Goal: Task Accomplishment & Management: Manage account settings

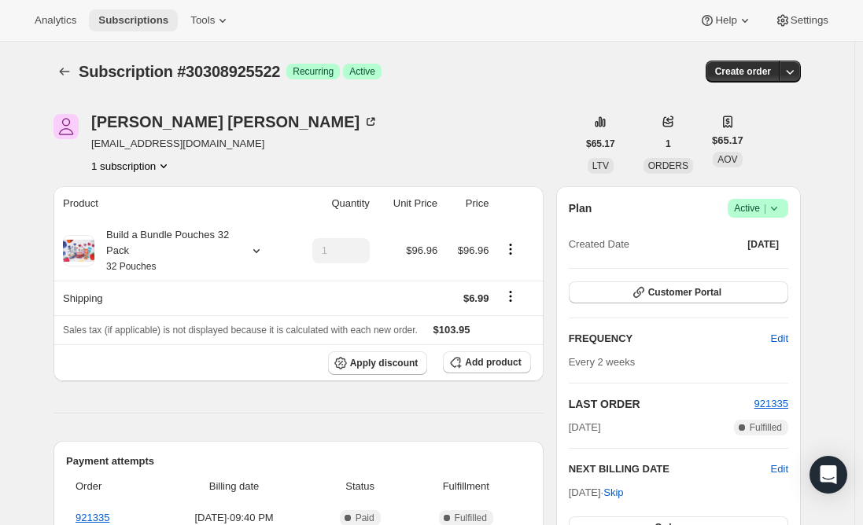
click at [125, 14] on span "Subscriptions" at bounding box center [133, 20] width 70 height 13
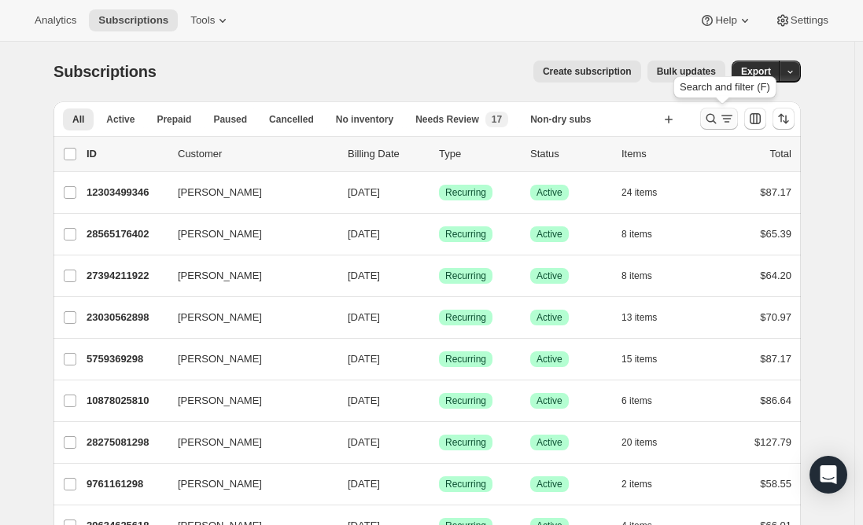
click at [727, 114] on icon "Search and filter results" at bounding box center [727, 119] width 16 height 16
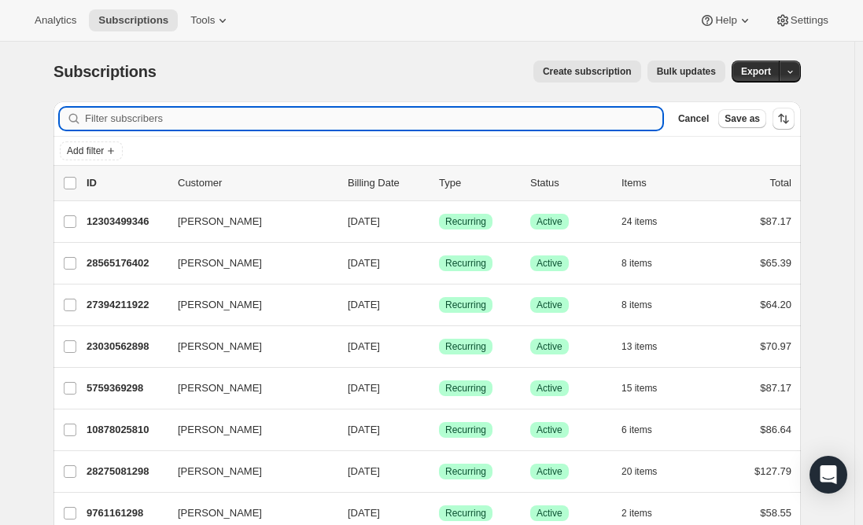
click at [338, 110] on input "Filter subscribers" at bounding box center [373, 119] width 577 height 22
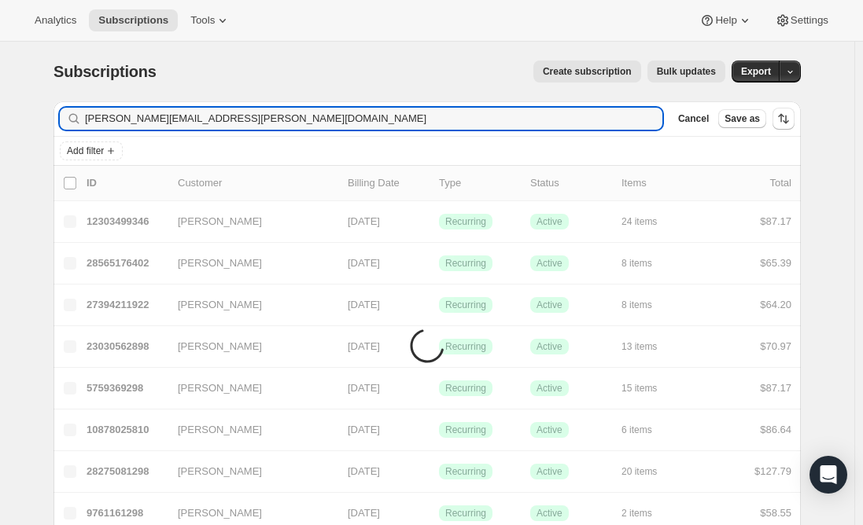
type input "[PERSON_NAME][EMAIL_ADDRESS][PERSON_NAME][DOMAIN_NAME]"
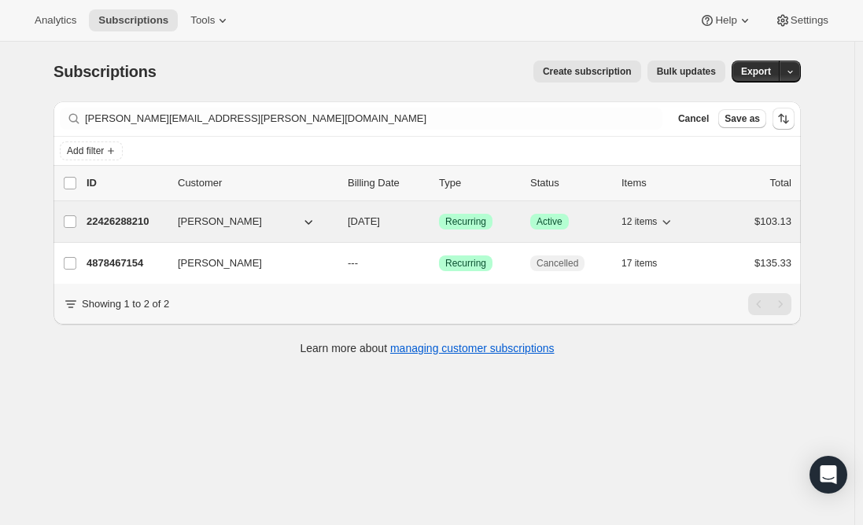
click at [131, 222] on p "22426288210" at bounding box center [125, 222] width 79 height 16
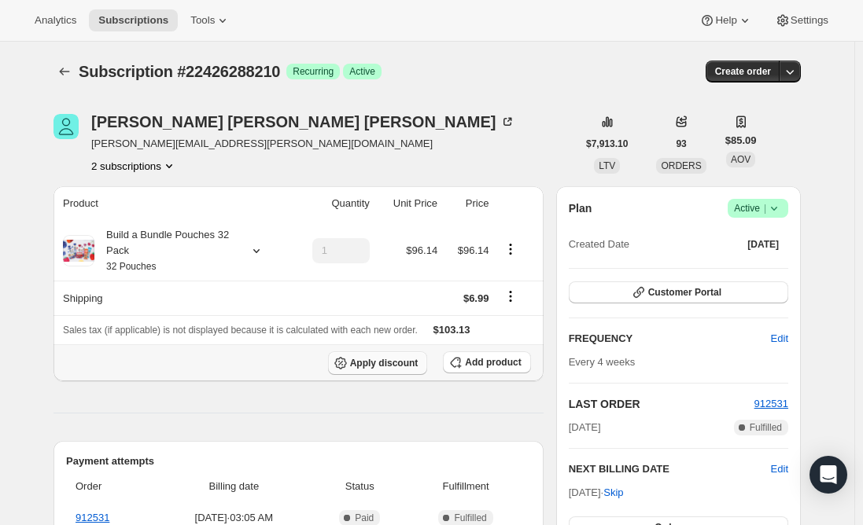
click at [348, 359] on icon "button" at bounding box center [341, 363] width 16 height 16
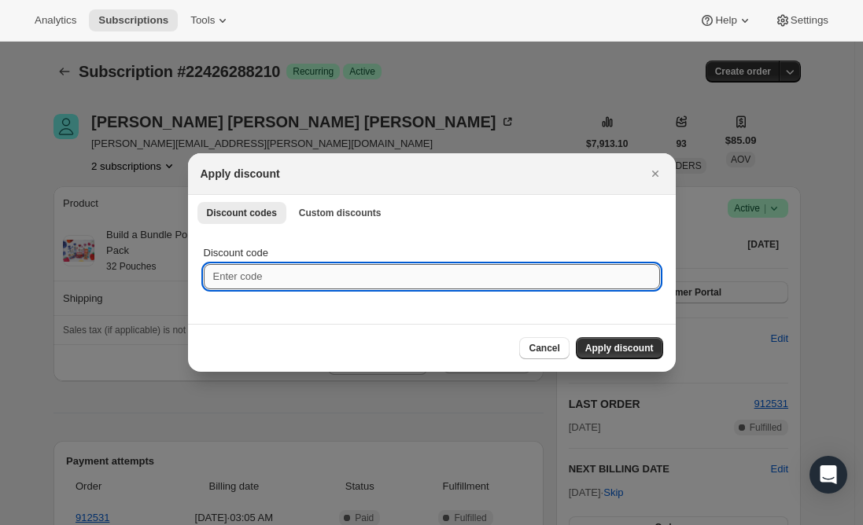
click at [289, 276] on input "Discount code" at bounding box center [432, 276] width 456 height 25
type input "NEXTBOX25"
click at [615, 356] on button "Apply discount" at bounding box center [619, 348] width 87 height 22
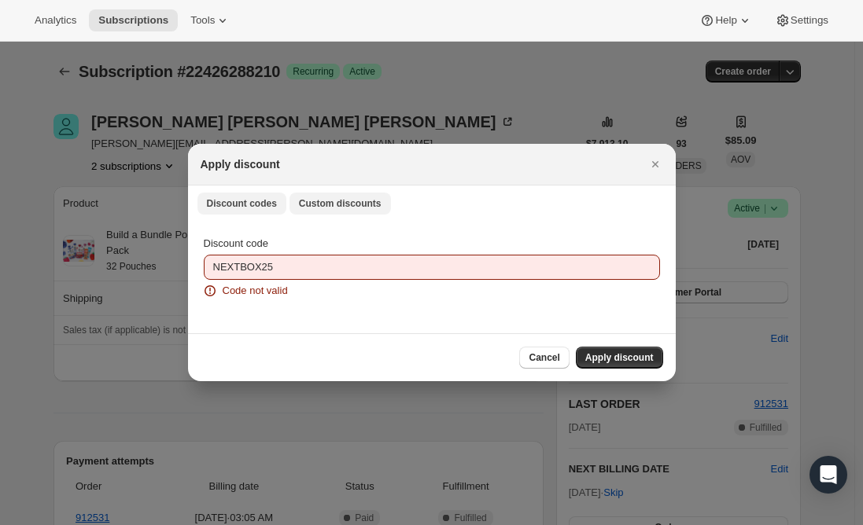
click at [353, 205] on span "Custom discounts" at bounding box center [340, 203] width 83 height 13
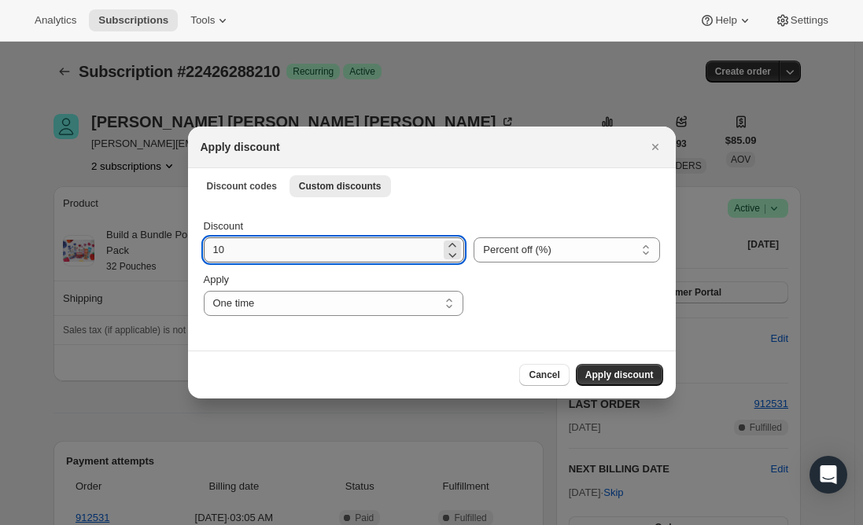
click at [263, 254] on input "10" at bounding box center [322, 249] width 237 height 25
type input "1"
type input "25"
click at [618, 374] on span "Apply discount" at bounding box center [619, 375] width 68 height 13
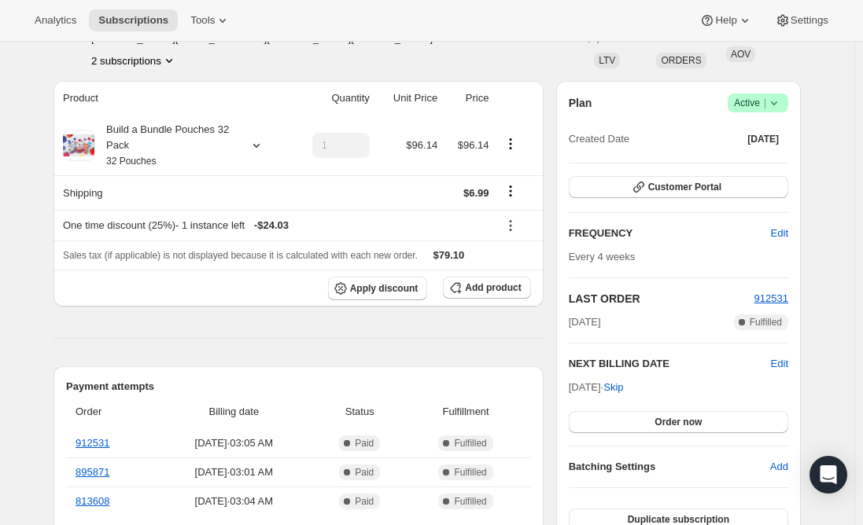
scroll to position [79, 0]
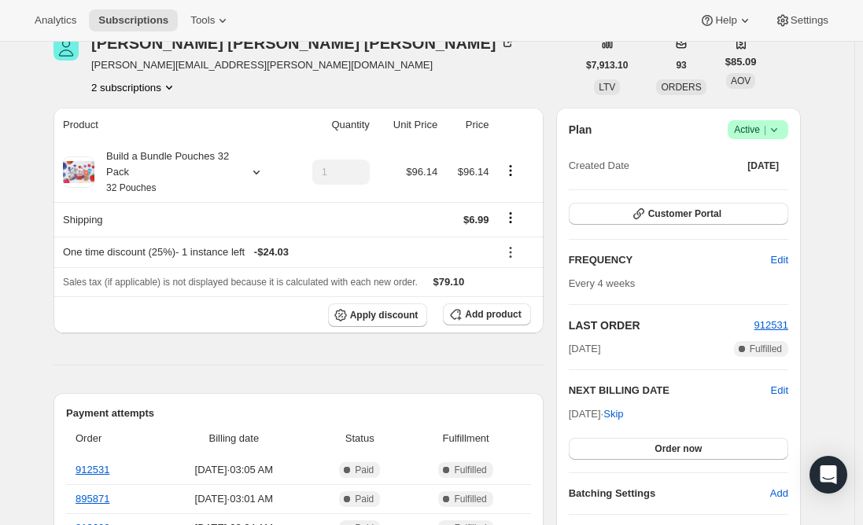
click at [148, 94] on button "2 subscriptions" at bounding box center [134, 87] width 86 height 16
click at [136, 140] on span "4878467154" at bounding box center [112, 144] width 57 height 12
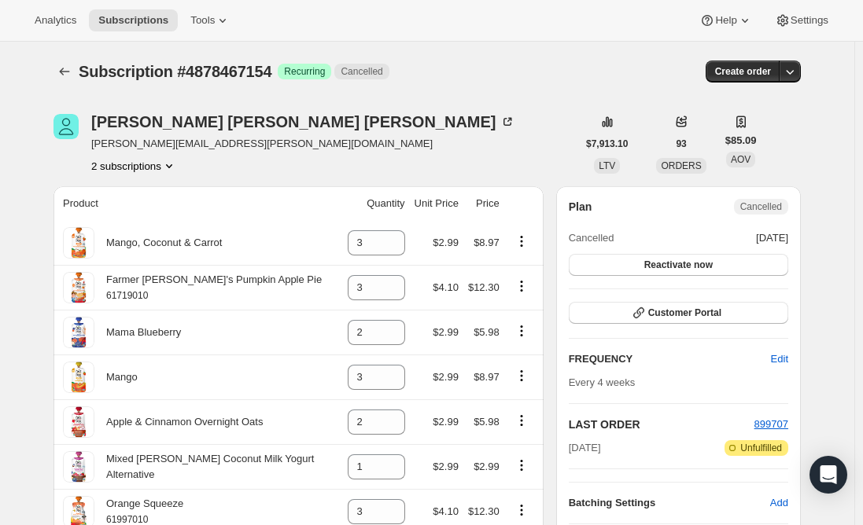
click at [127, 166] on button "2 subscriptions" at bounding box center [134, 166] width 86 height 16
click at [125, 191] on span "22426288210" at bounding box center [117, 196] width 63 height 12
